Goal: Find specific page/section: Find specific page/section

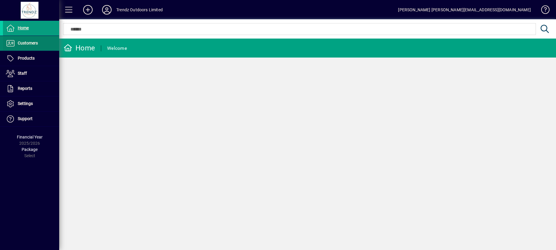
click at [22, 44] on span "Customers" at bounding box center [28, 43] width 20 height 5
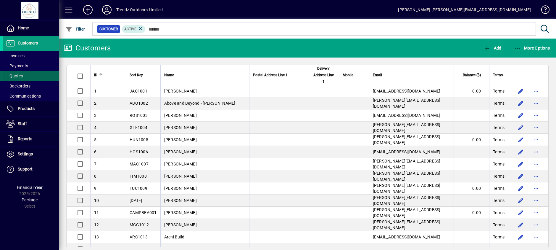
click at [22, 75] on span "Quotes" at bounding box center [14, 75] width 17 height 5
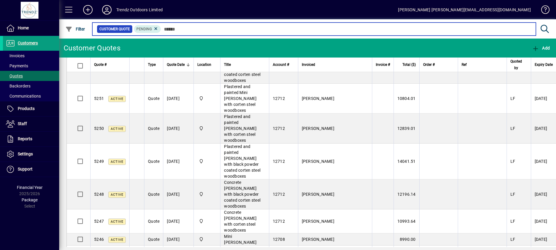
scroll to position [59, 0]
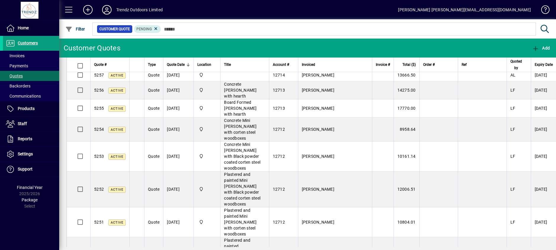
click at [109, 9] on icon at bounding box center [107, 9] width 12 height 9
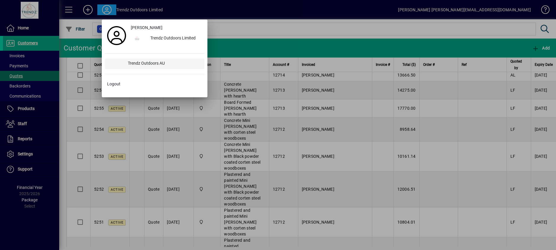
click at [158, 64] on div "Trendz Outdoors AU" at bounding box center [163, 63] width 81 height 11
